Goal: Use online tool/utility: Utilize a website feature to perform a specific function

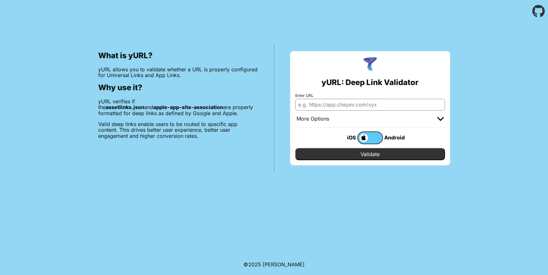
click at [342, 107] on input "Enter URL" at bounding box center [371, 105] width 150 height 12
type input "[DOMAIN_NAME]"
click at [364, 154] on input "Validate" at bounding box center [371, 154] width 150 height 12
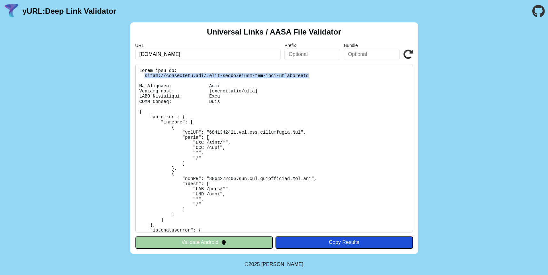
drag, startPoint x: 145, startPoint y: 75, endPoint x: 311, endPoint y: 75, distance: 165.5
click at [311, 75] on pre at bounding box center [274, 148] width 278 height 169
click at [239, 57] on input "[DOMAIN_NAME]" at bounding box center [208, 55] width 146 height 12
click at [154, 57] on input "[DOMAIN_NAME]" at bounding box center [208, 55] width 146 height 12
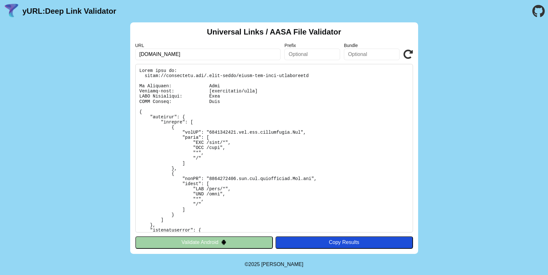
type input "[DOMAIN_NAME]"
click at [409, 53] on icon at bounding box center [409, 55] width 10 height 10
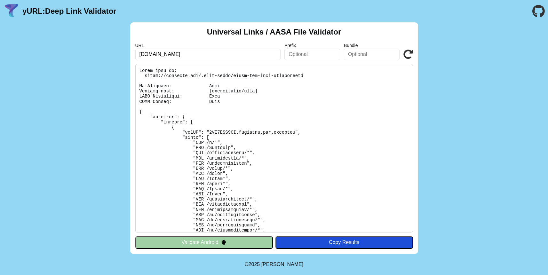
click at [151, 54] on input "[DOMAIN_NAME]" at bounding box center [208, 55] width 146 height 12
type input "[DOMAIN_NAME]"
click at [409, 54] on icon at bounding box center [409, 55] width 10 height 10
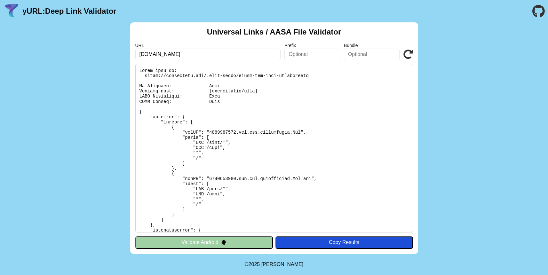
click at [154, 56] on input "[DOMAIN_NAME]" at bounding box center [208, 55] width 146 height 12
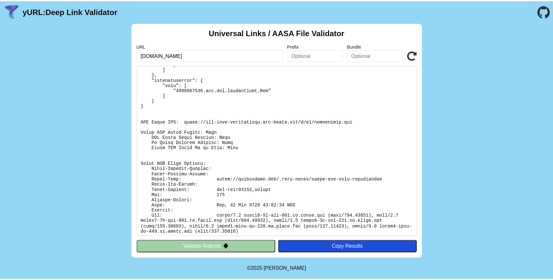
scroll to position [154, 0]
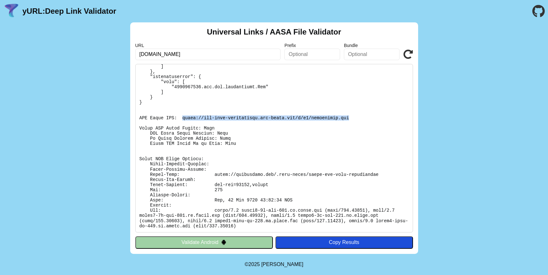
copy pre "https://app-site-association.cdn-apple.com/a/v1/ovaconnect.com"
drag, startPoint x: 355, startPoint y: 117, endPoint x: 182, endPoint y: 117, distance: 173.2
click at [182, 117] on pre at bounding box center [274, 148] width 278 height 169
click at [251, 91] on pre at bounding box center [274, 148] width 278 height 169
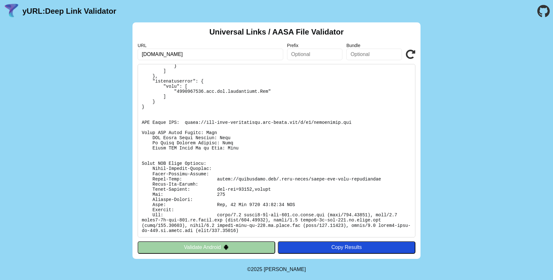
scroll to position [149, 0]
